Goal: Information Seeking & Learning: Learn about a topic

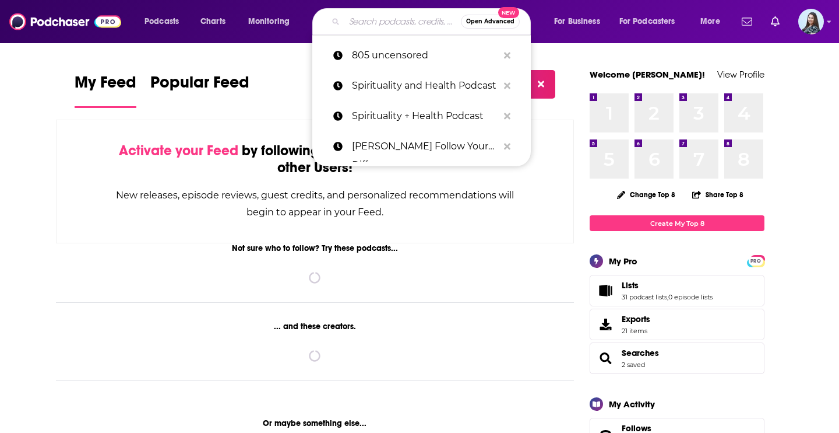
click at [385, 17] on input "Search podcasts, credits, & more..." at bounding box center [403, 21] width 117 height 19
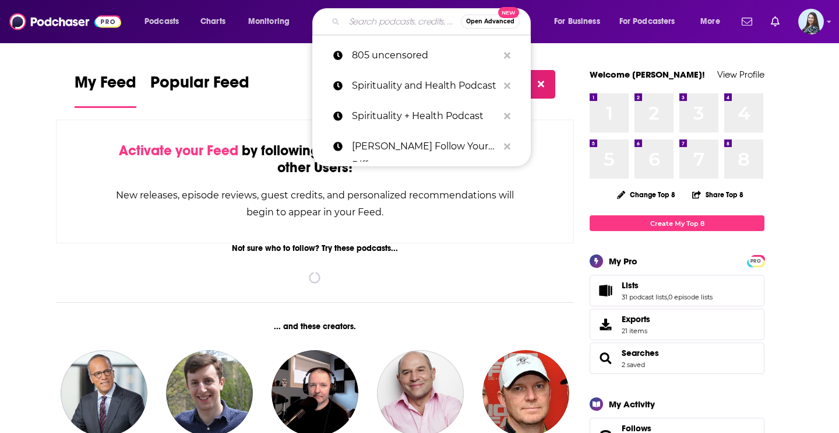
paste input "Strategic Minds"
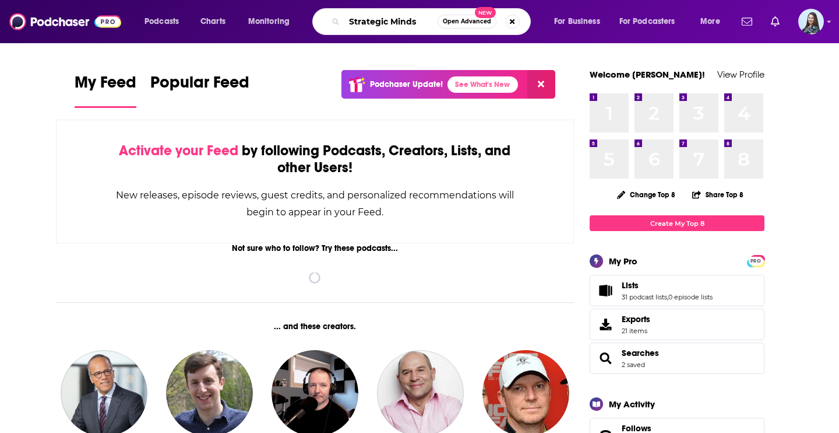
type input "Strategic Minds"
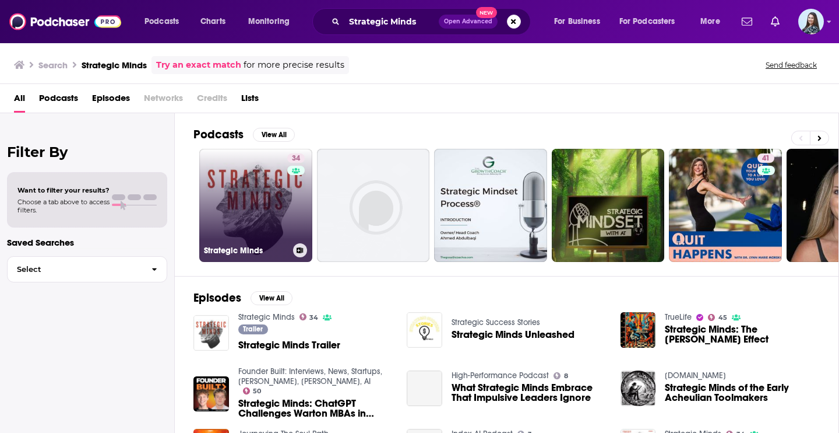
click at [268, 189] on link "34 Strategic Minds" at bounding box center [255, 205] width 113 height 113
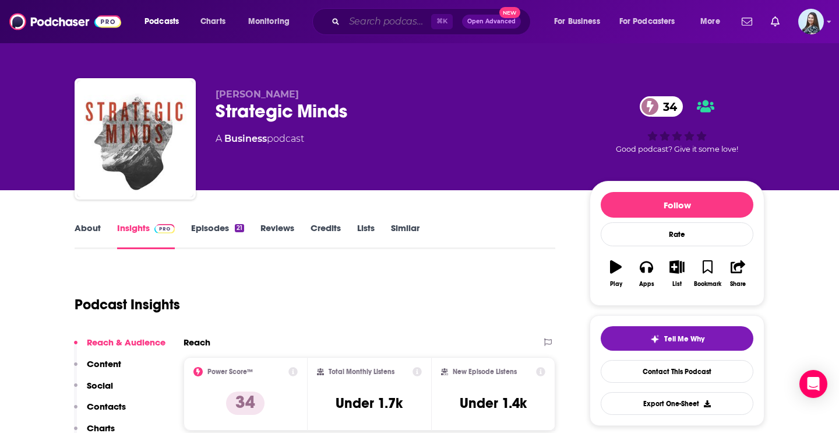
click at [378, 30] on div "⌘ K Open Advanced New" at bounding box center [421, 21] width 219 height 27
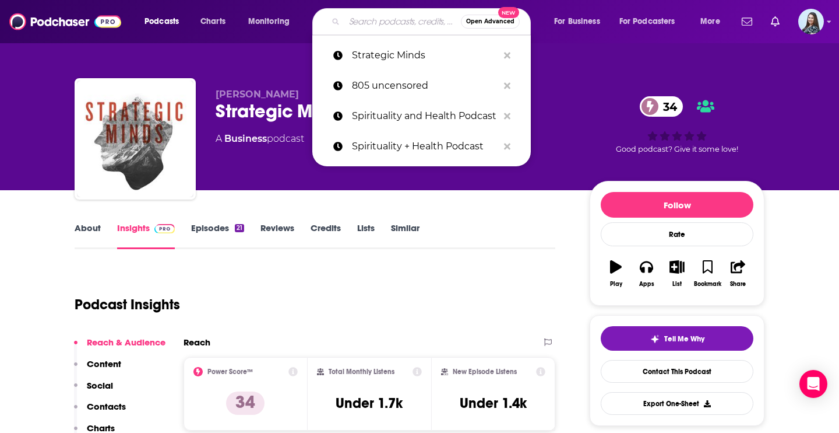
paste input "Brave New World"
type input "Brave New World"
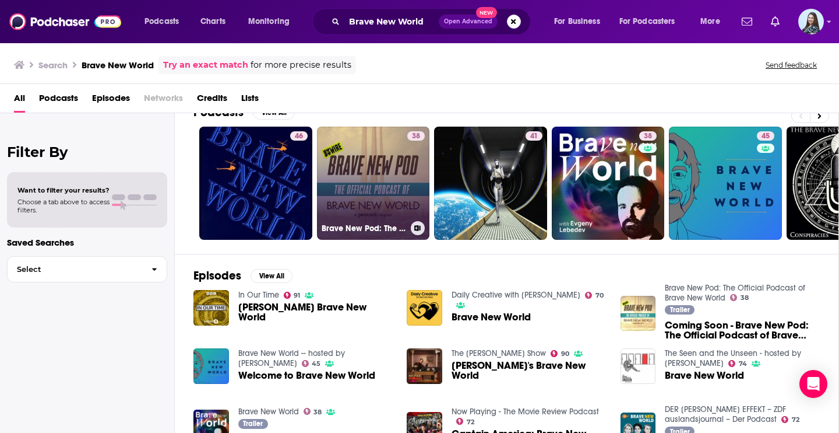
scroll to position [25, 0]
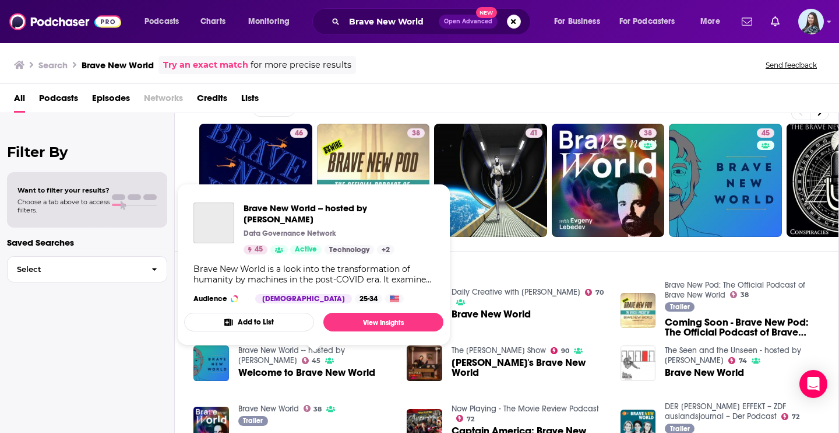
click at [342, 352] on link "Brave New World -- hosted by [PERSON_NAME]" at bounding box center [291, 355] width 107 height 20
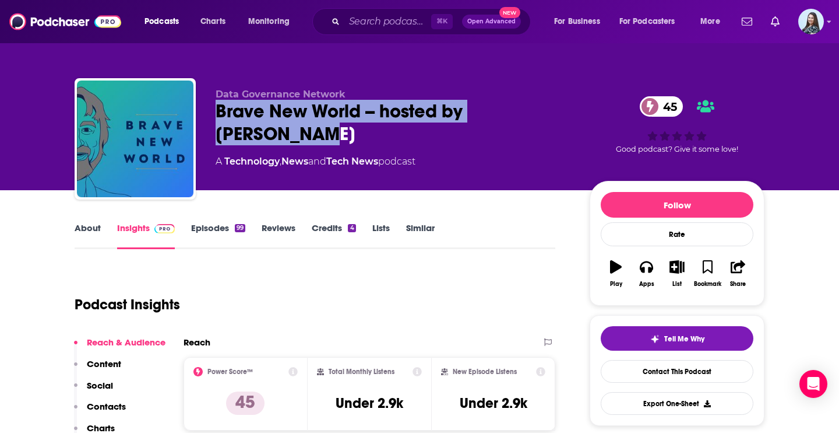
drag, startPoint x: 279, startPoint y: 138, endPoint x: 209, endPoint y: 111, distance: 75.7
click at [209, 111] on div "Data Governance Network Brave New World -- hosted by [PERSON_NAME] 45 A Technol…" at bounding box center [420, 141] width 690 height 126
copy h2 "Brave New World -- hosted by [PERSON_NAME]"
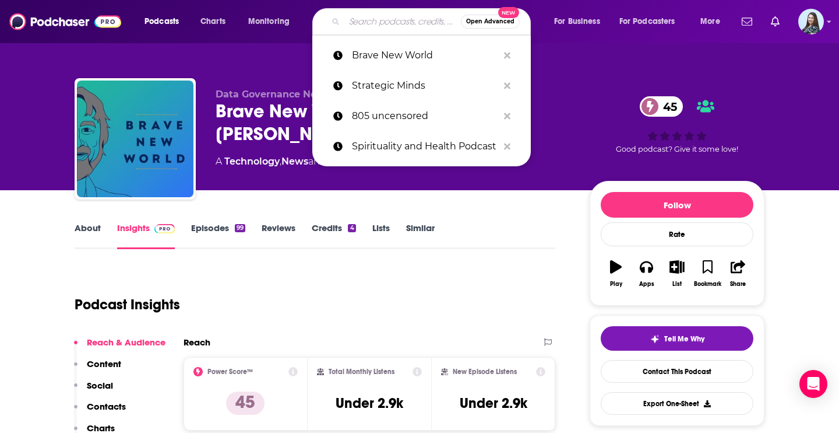
click at [390, 22] on input "Search podcasts, credits, & more..." at bounding box center [403, 21] width 117 height 19
paste input "The Duct Tape Marketing Podcast"
type input "The Duct Tape Marketing Podcast"
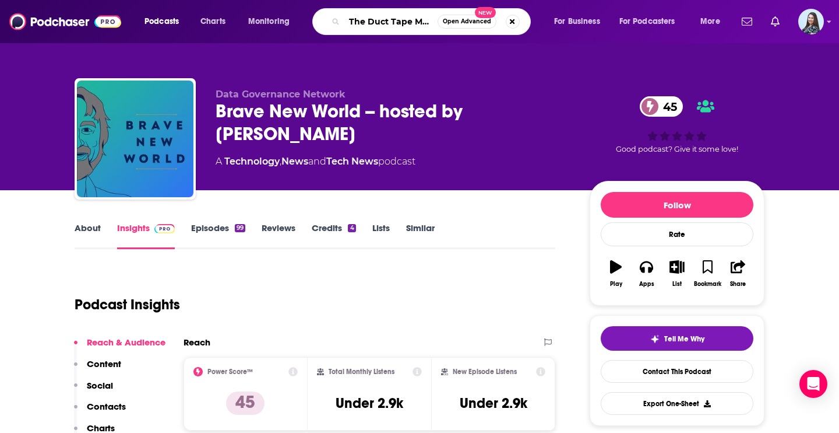
scroll to position [0, 62]
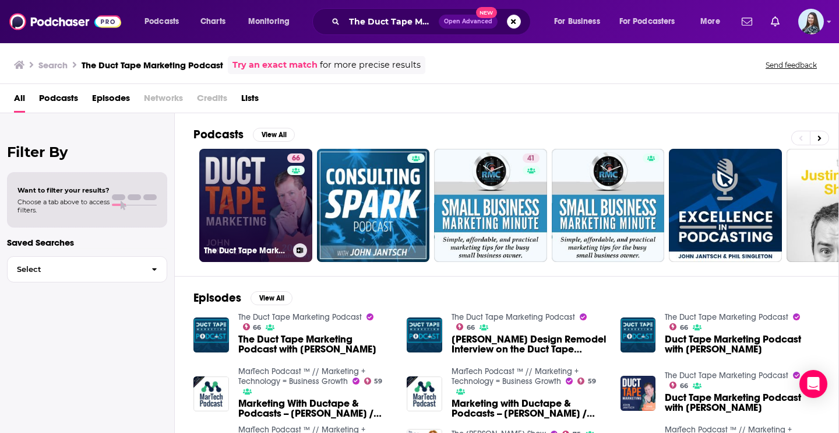
click at [262, 203] on link "66 The Duct Tape Marketing Podcast" at bounding box center [255, 205] width 113 height 113
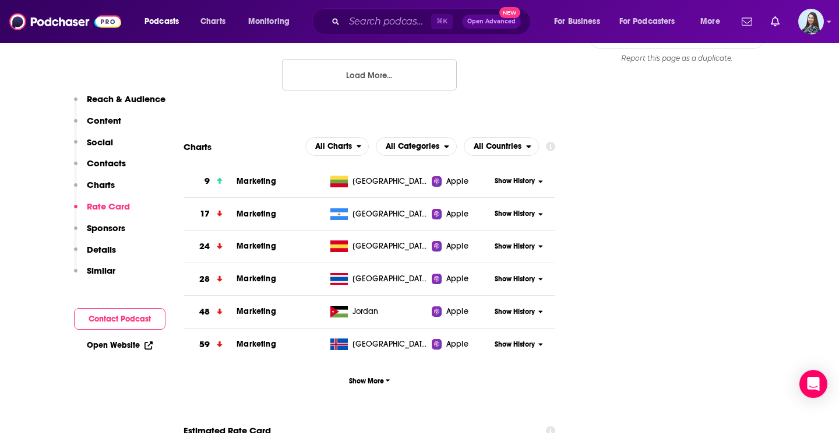
scroll to position [1501, 0]
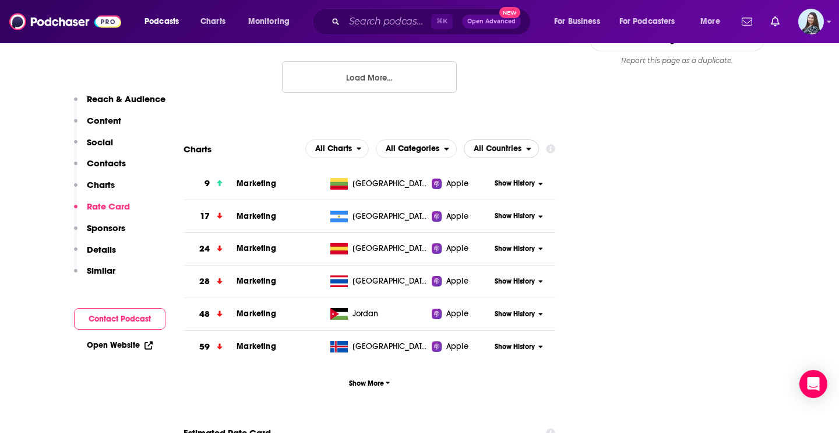
click at [501, 145] on span "All Countries" at bounding box center [498, 149] width 48 height 8
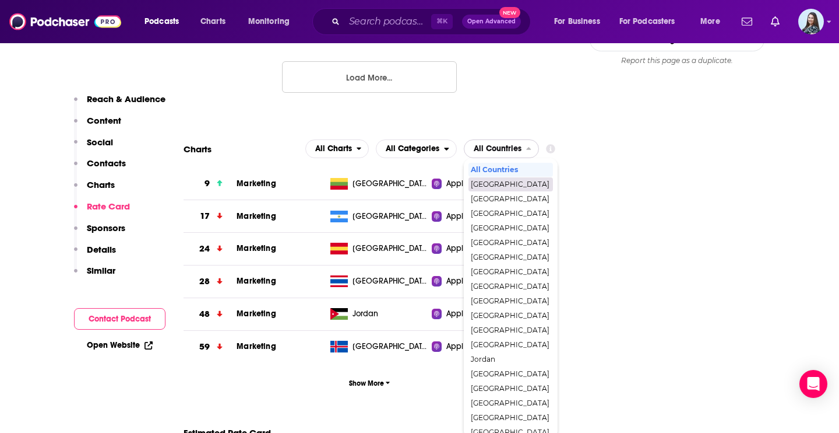
click at [507, 181] on span "[GEOGRAPHIC_DATA]" at bounding box center [510, 184] width 79 height 7
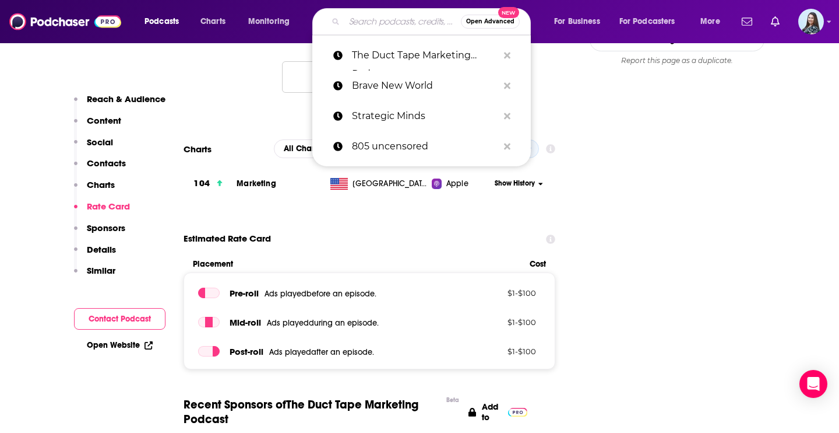
click at [384, 17] on input "Search podcasts, credits, & more..." at bounding box center [403, 21] width 117 height 19
paste input "[PERSON_NAME]"
type input "[PERSON_NAME]"
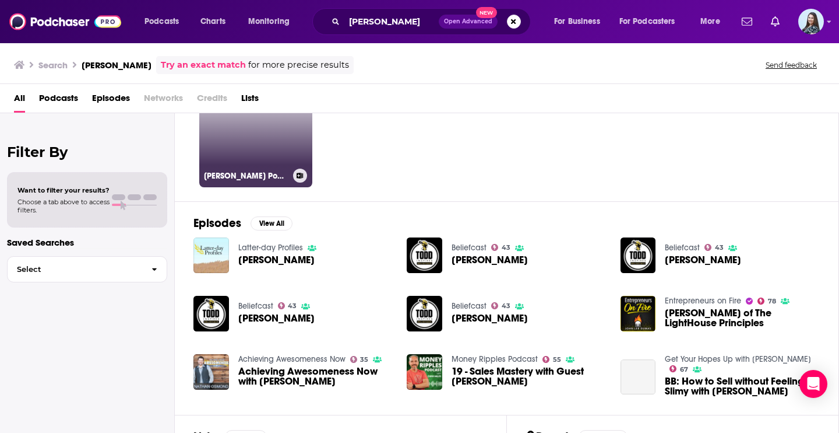
scroll to position [77, 0]
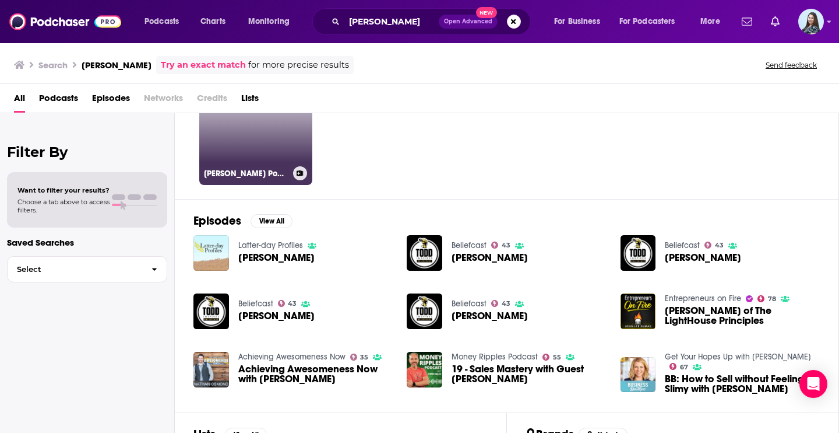
click at [258, 159] on link "32 [PERSON_NAME] Podcast" at bounding box center [255, 128] width 113 height 113
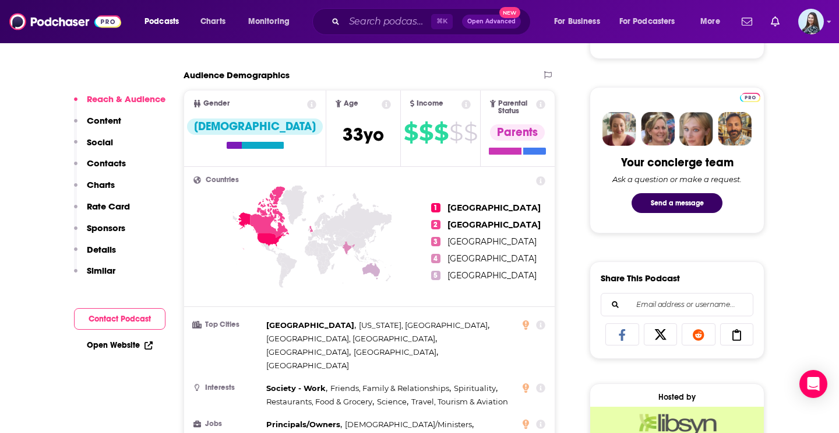
scroll to position [512, 0]
click at [409, 16] on input "Search podcasts, credits, & more..." at bounding box center [388, 21] width 87 height 19
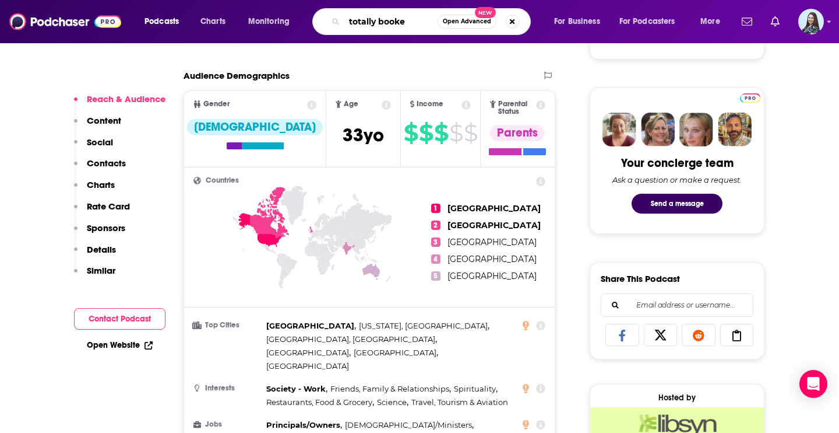
type input "totally booked"
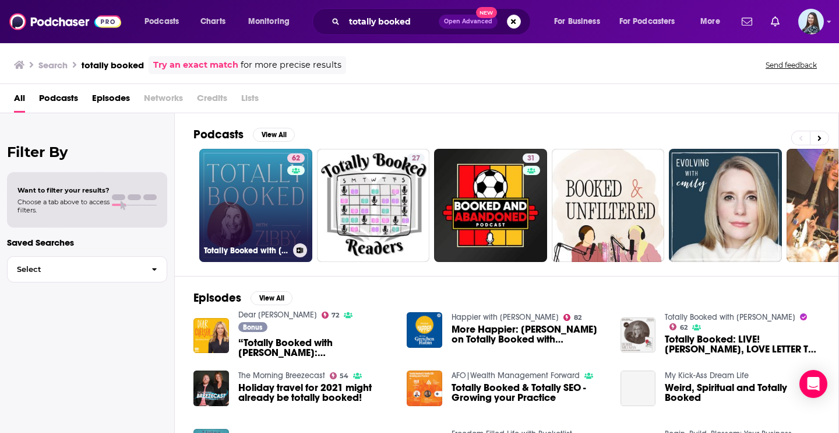
click at [277, 204] on link "62 Totally Booked with [PERSON_NAME]" at bounding box center [255, 205] width 113 height 113
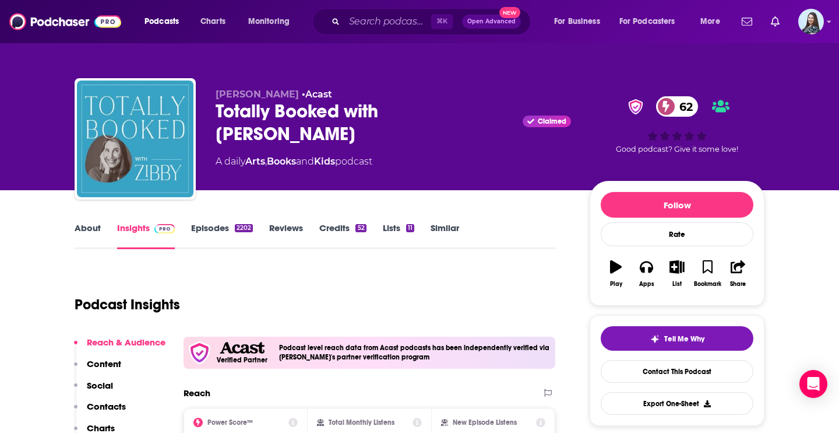
click at [305, 114] on div "Totally Booked with Zibby Claimed 62" at bounding box center [394, 122] width 356 height 45
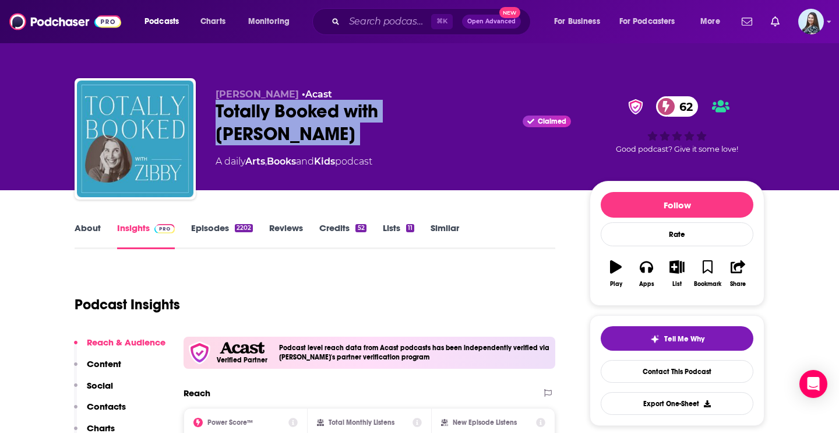
click at [305, 114] on div "Totally Booked with Zibby Claimed 62" at bounding box center [394, 122] width 356 height 45
copy div "Totally Booked with [PERSON_NAME]"
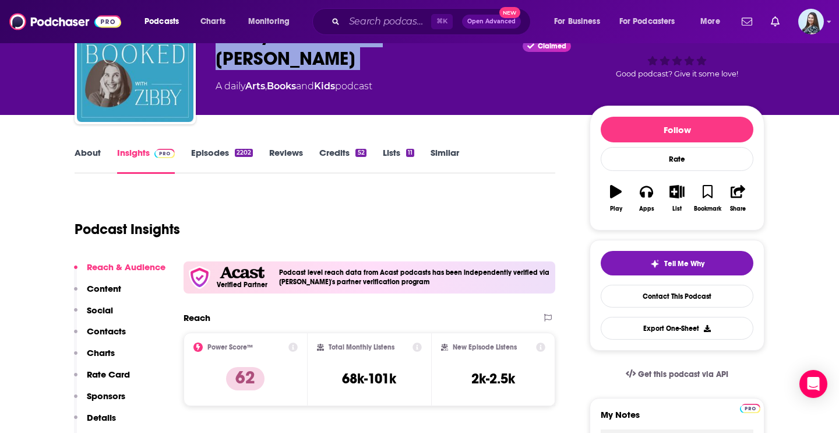
scroll to position [95, 0]
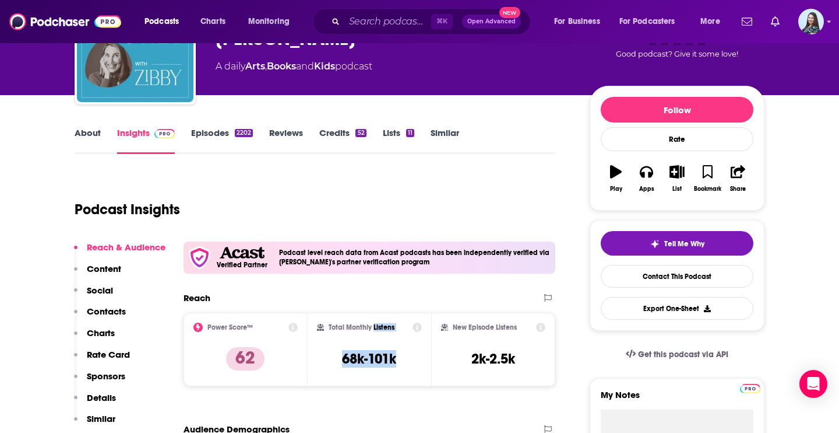
drag, startPoint x: 403, startPoint y: 353, endPoint x: 371, endPoint y: 329, distance: 40.3
click at [371, 329] on div "Total Monthly Listens 68k-101k" at bounding box center [370, 349] width 106 height 54
copy div "Listens 68k-101k"
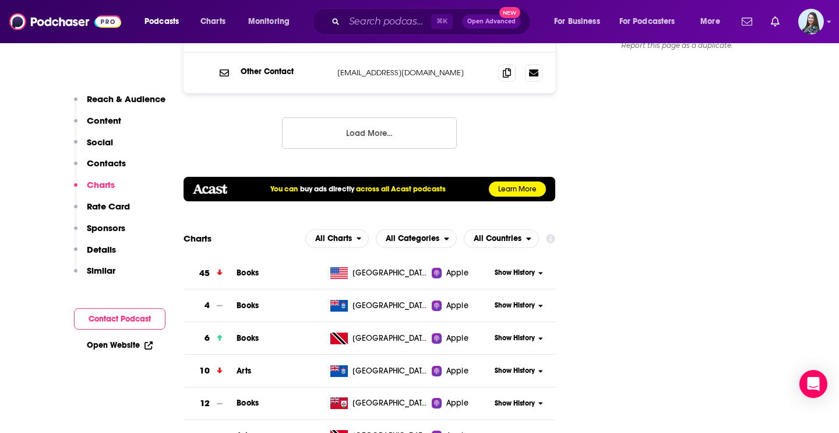
scroll to position [1409, 0]
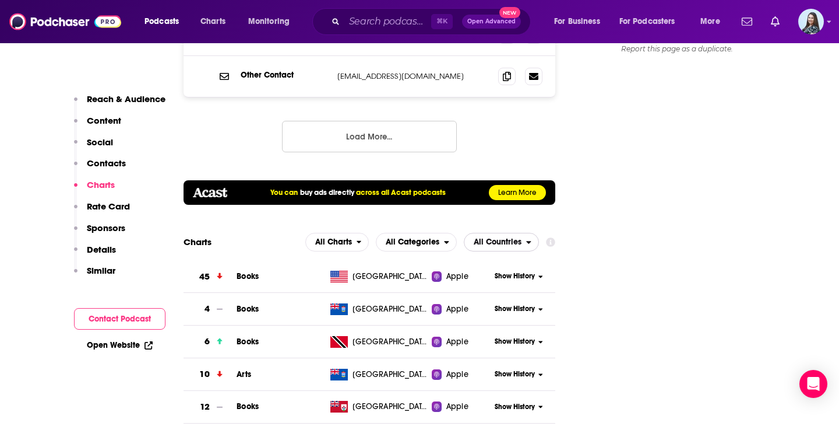
click at [488, 238] on span "All Countries" at bounding box center [498, 242] width 48 height 8
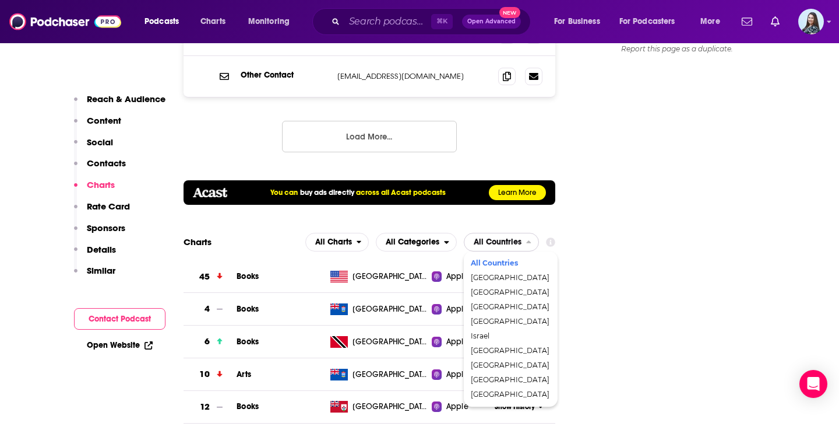
click at [487, 274] on span "[GEOGRAPHIC_DATA]" at bounding box center [510, 277] width 79 height 7
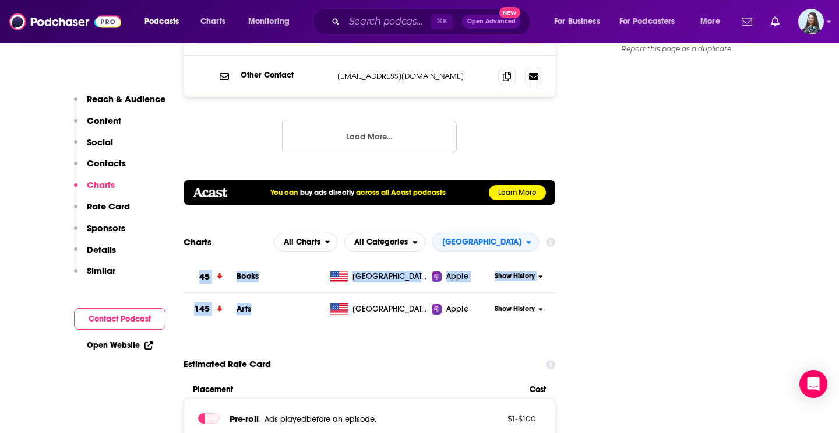
drag, startPoint x: 265, startPoint y: 252, endPoint x: 193, endPoint y: 222, distance: 78.2
click at [193, 261] on tbody "45 Books [GEOGRAPHIC_DATA] Apple Show History 145 Arts [GEOGRAPHIC_DATA] Apple …" at bounding box center [370, 293] width 372 height 65
copy tbody "45 Books United States Apple Show History 145 Arts"
click at [417, 24] on input "Search podcasts, credits, & more..." at bounding box center [388, 21] width 87 height 19
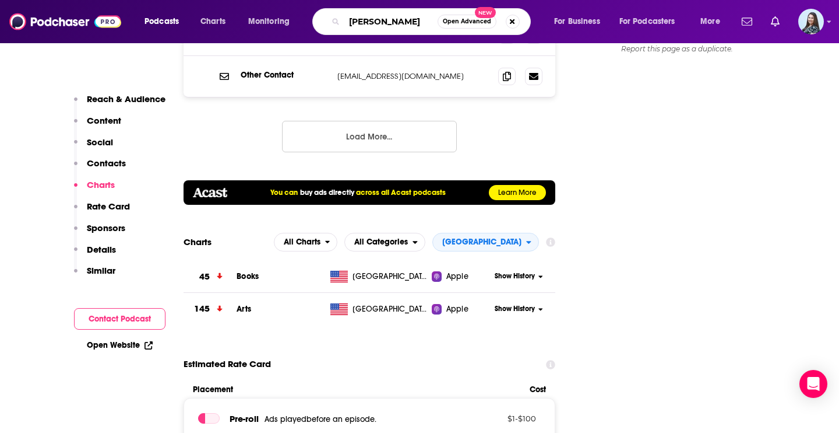
type input "[PERSON_NAME]"
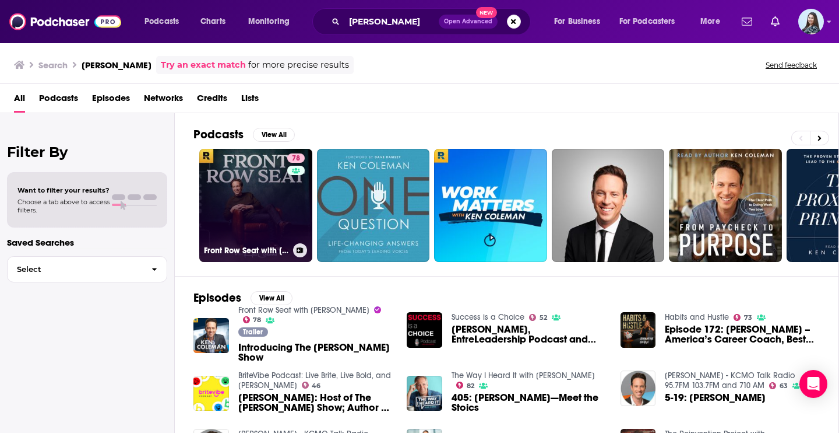
click at [247, 174] on link "78 Front Row Seat with [PERSON_NAME]" at bounding box center [255, 205] width 113 height 113
